Goal: Check status: Check status

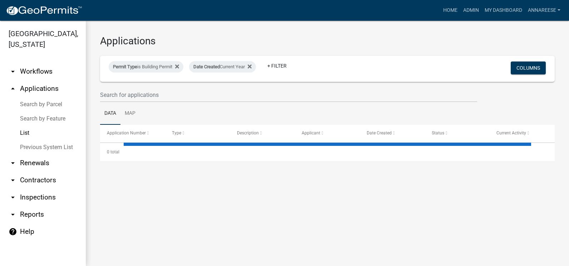
select select "3: 100"
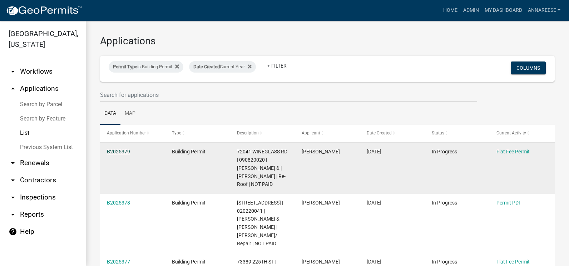
click at [122, 150] on link "B2025379" at bounding box center [118, 152] width 23 height 6
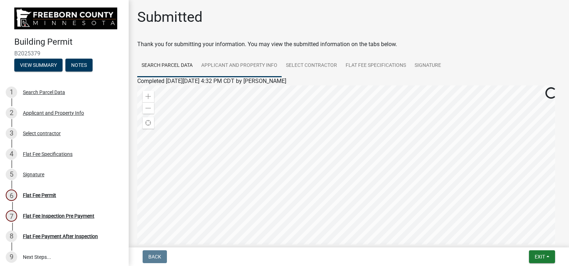
click at [252, 57] on link "Applicant and Property Info" at bounding box center [239, 65] width 85 height 23
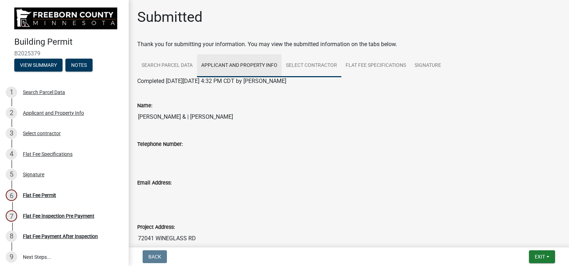
click at [323, 67] on link "Select contractor" at bounding box center [312, 65] width 60 height 23
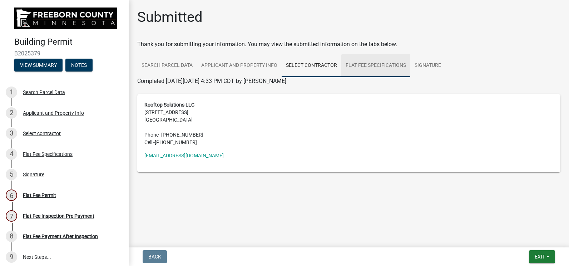
click at [385, 76] on link "Flat Fee Specifications" at bounding box center [375, 65] width 69 height 23
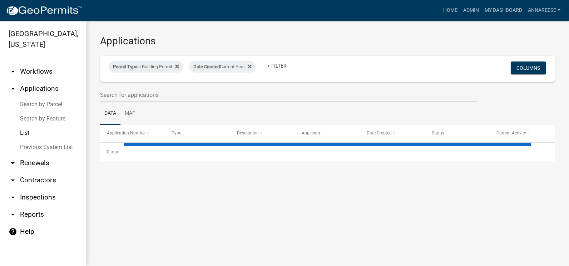
select select "3: 100"
